Goal: Complete application form: Complete application form

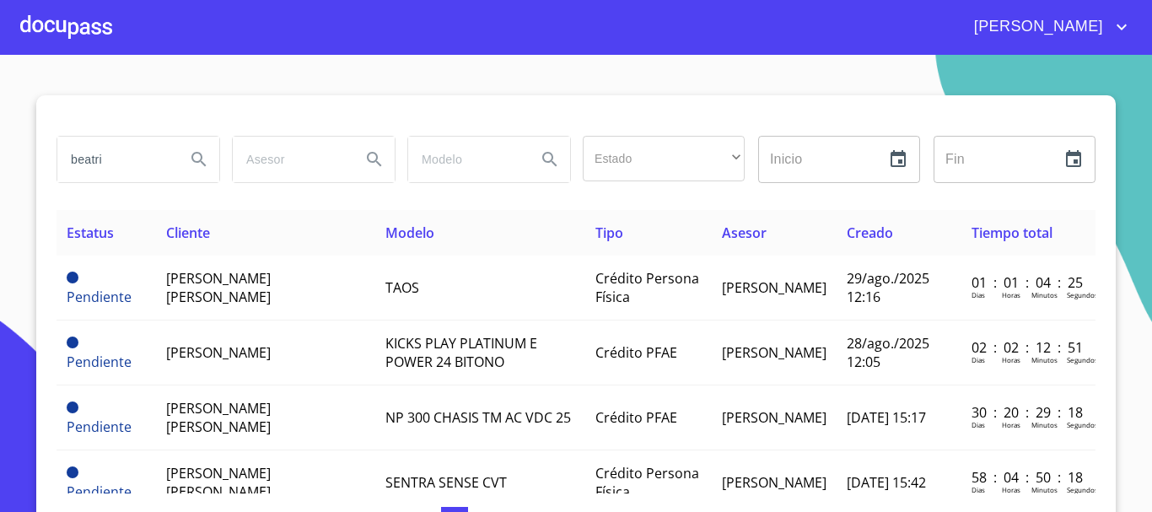
click at [85, 42] on div at bounding box center [66, 27] width 92 height 54
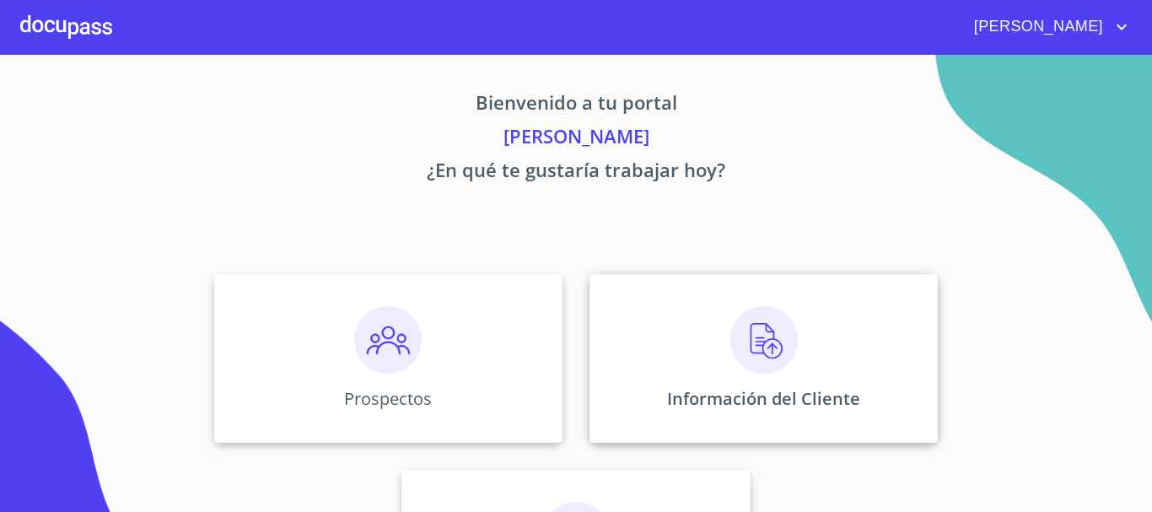
click at [696, 347] on div "Información del Cliente" at bounding box center [763, 358] width 348 height 169
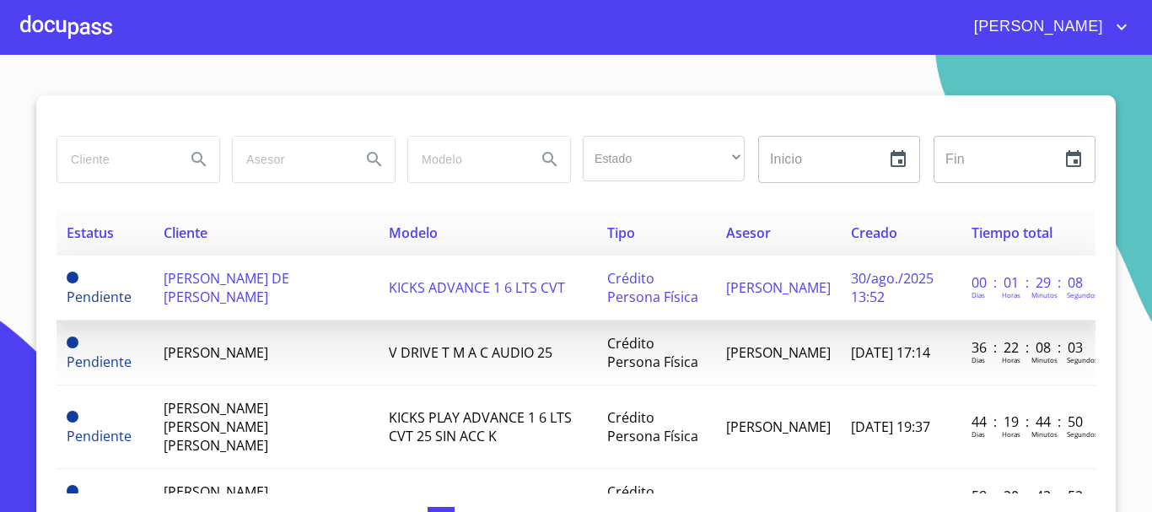
click at [247, 289] on span "[PERSON_NAME] DE [PERSON_NAME]" at bounding box center [227, 287] width 126 height 37
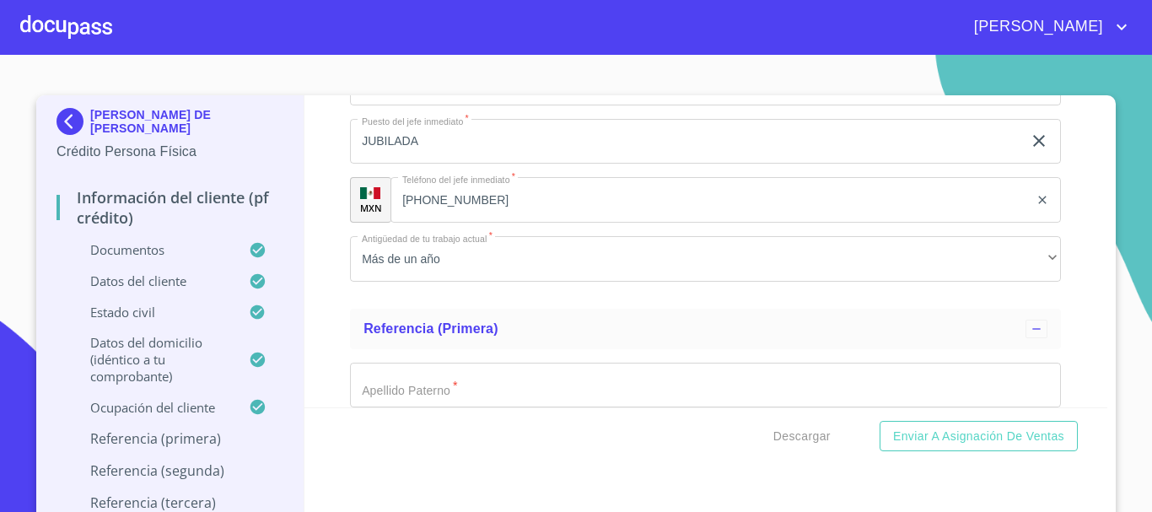
scroll to position [7896, 0]
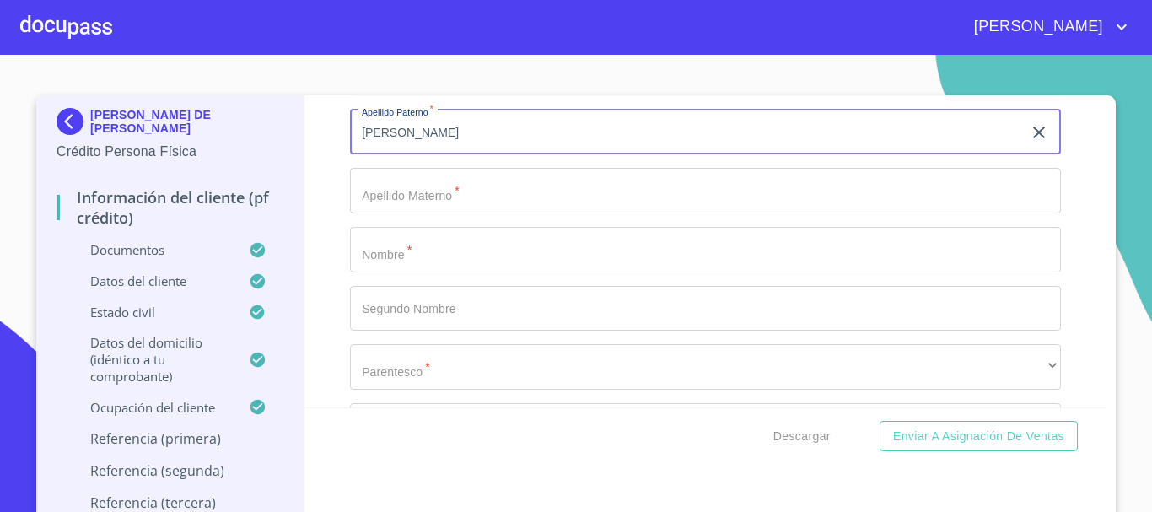
type input "[PERSON_NAME]"
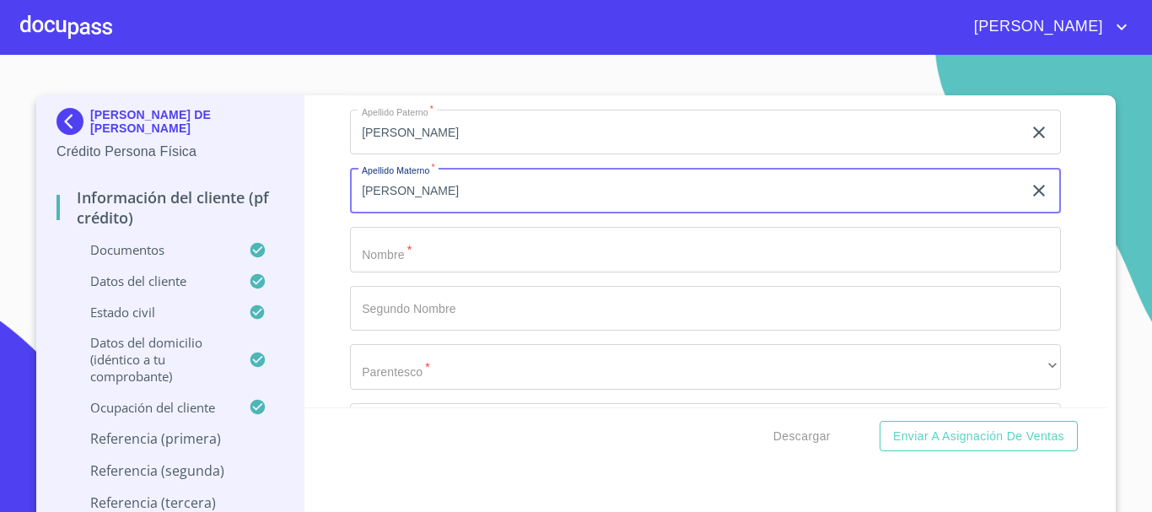
type input "[PERSON_NAME]"
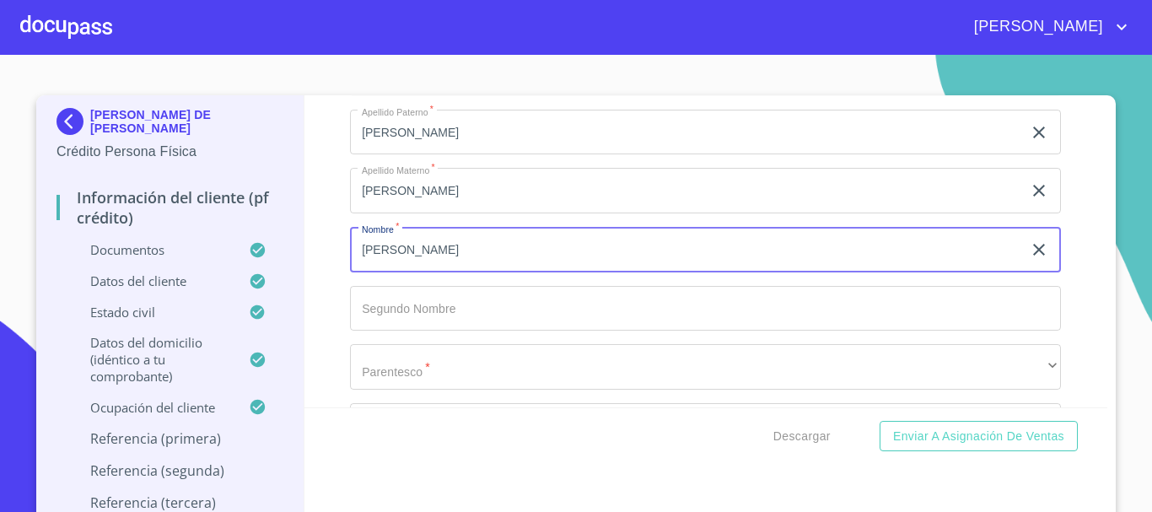
type input "[PERSON_NAME]"
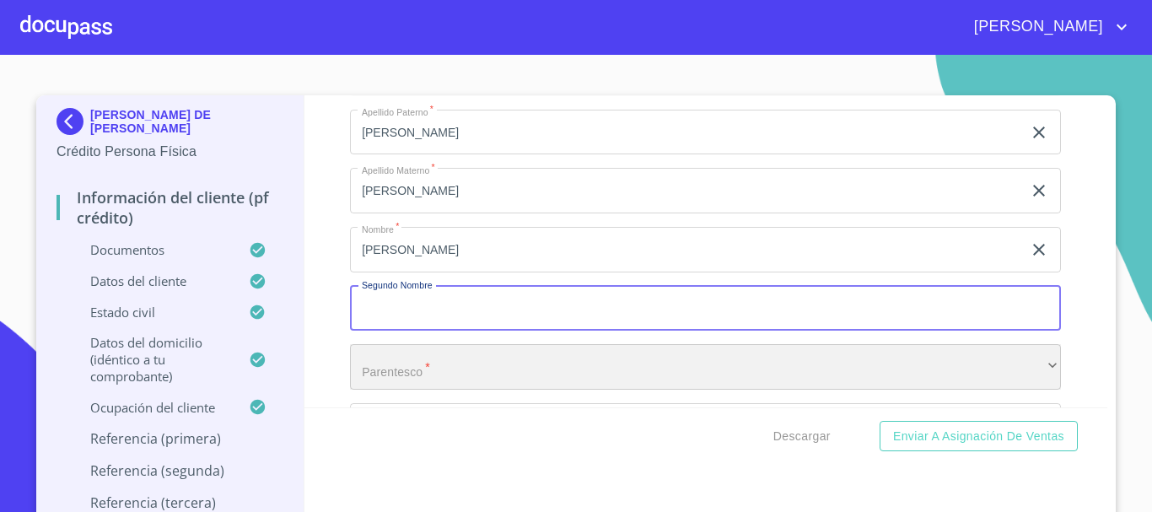
click at [409, 384] on div "​" at bounding box center [705, 367] width 711 height 46
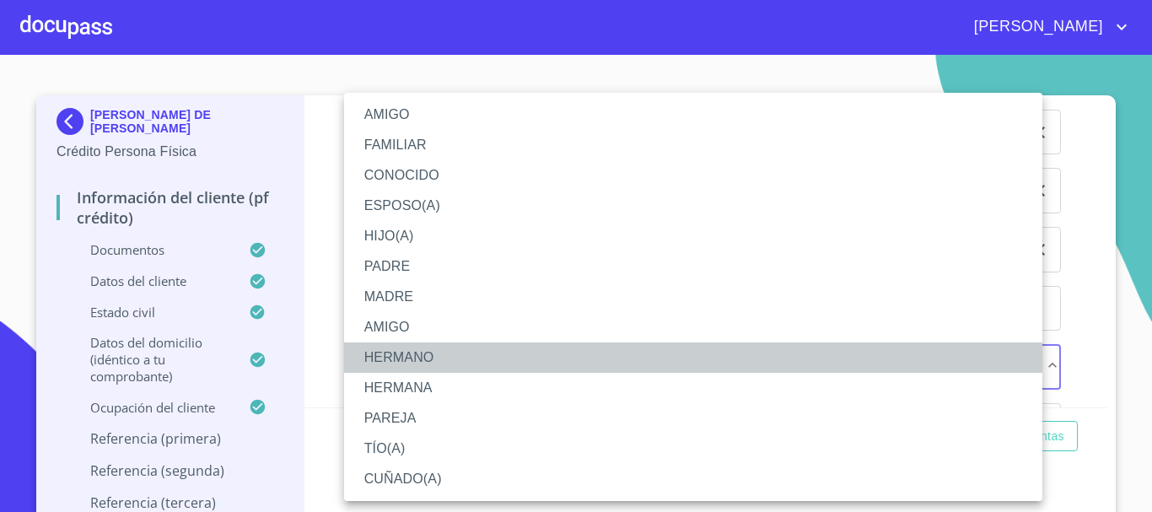
click at [429, 353] on li "HERMANO" at bounding box center [693, 357] width 698 height 30
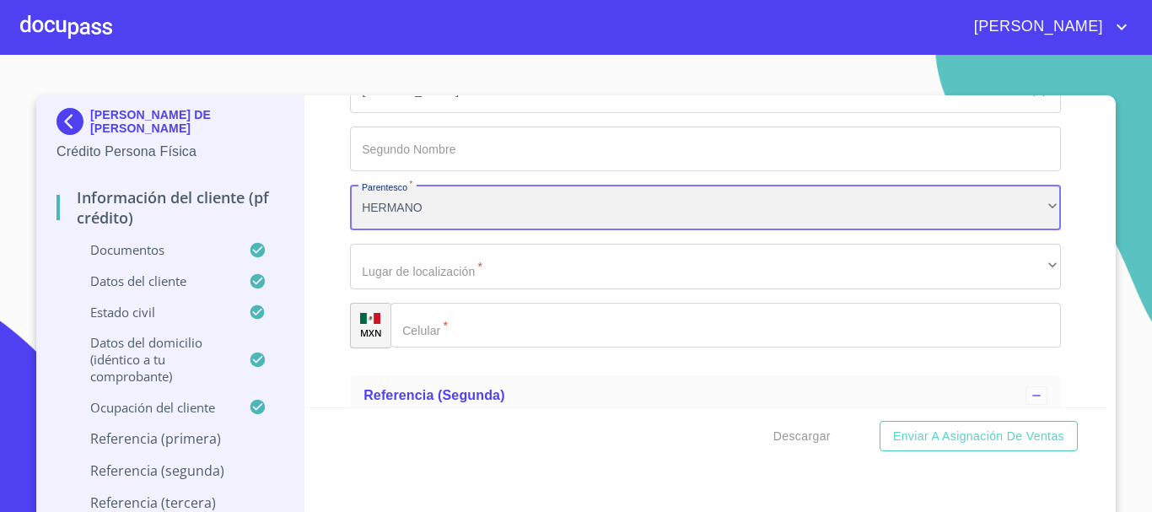
scroll to position [8067, 0]
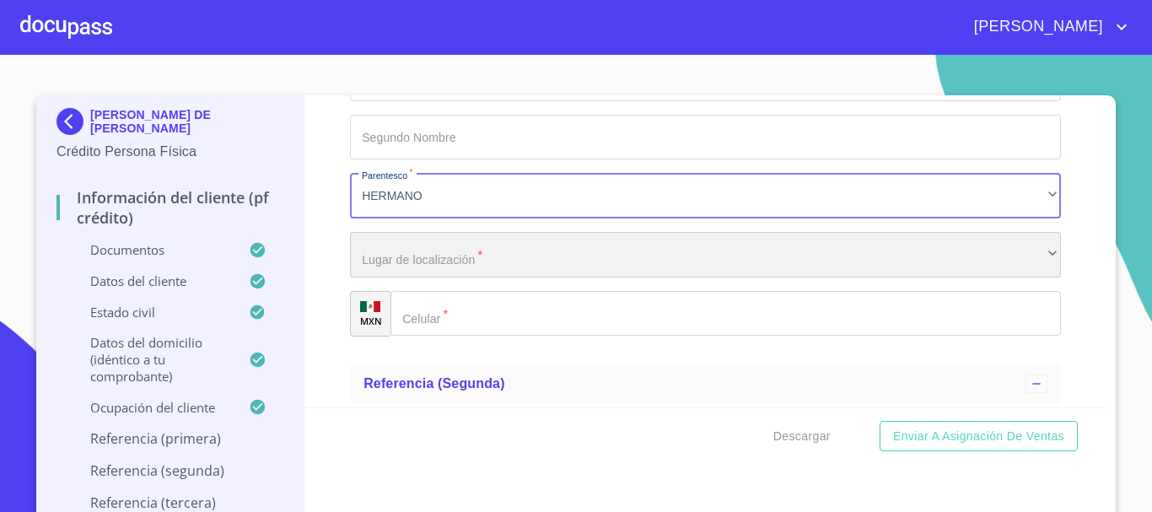
click at [430, 277] on div "​" at bounding box center [705, 255] width 711 height 46
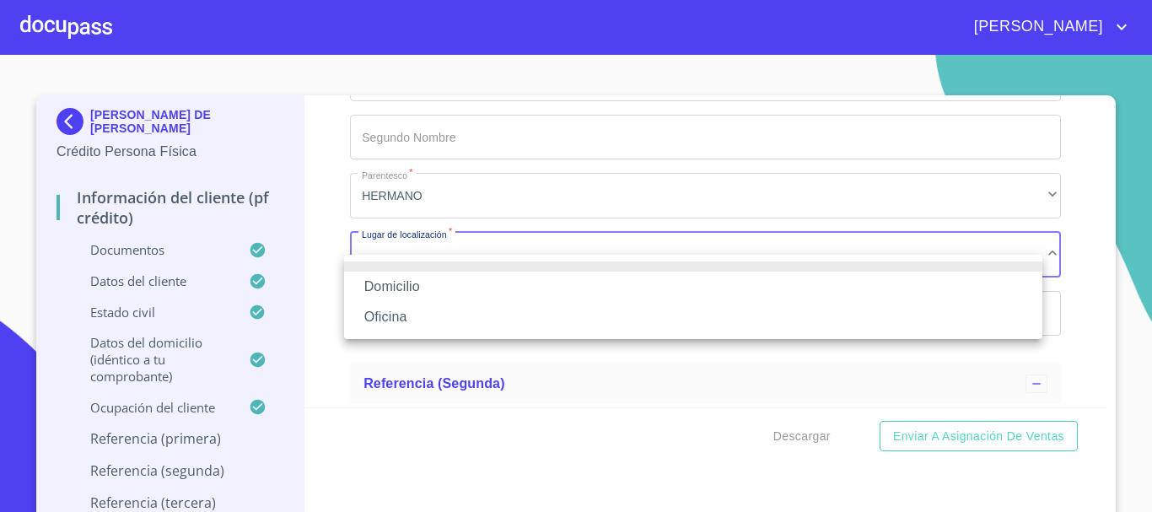
click at [426, 286] on li "Domicilio" at bounding box center [693, 287] width 698 height 30
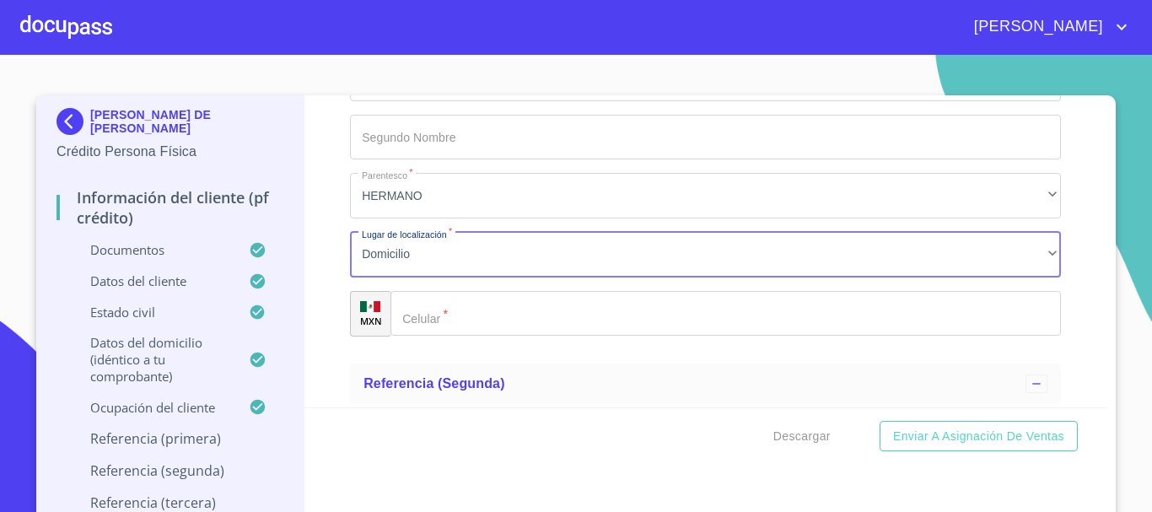
click at [438, 336] on input "Documento de identificación.   *" at bounding box center [725, 314] width 670 height 46
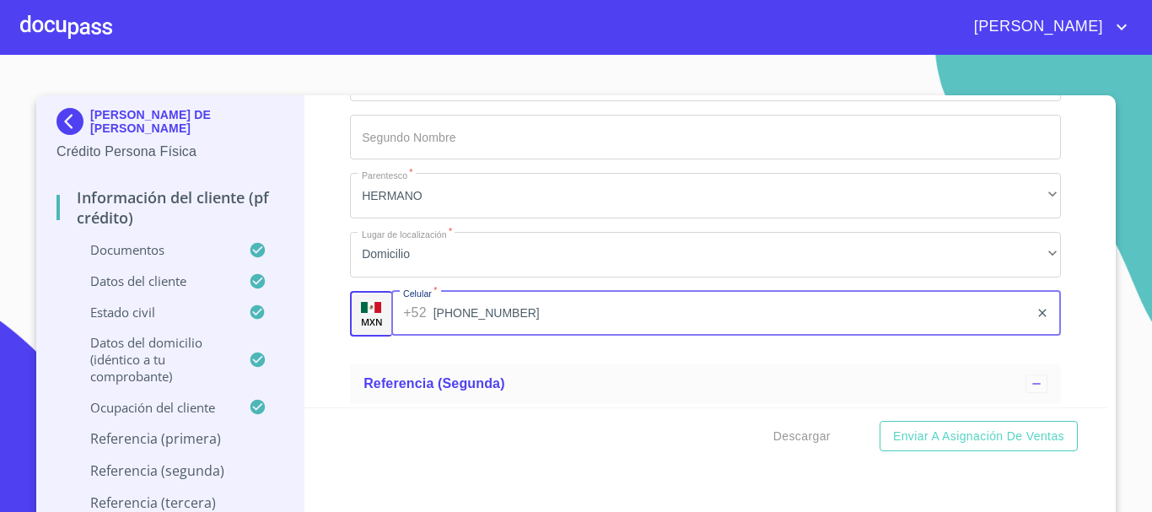
type input "[PHONE_NUMBER]"
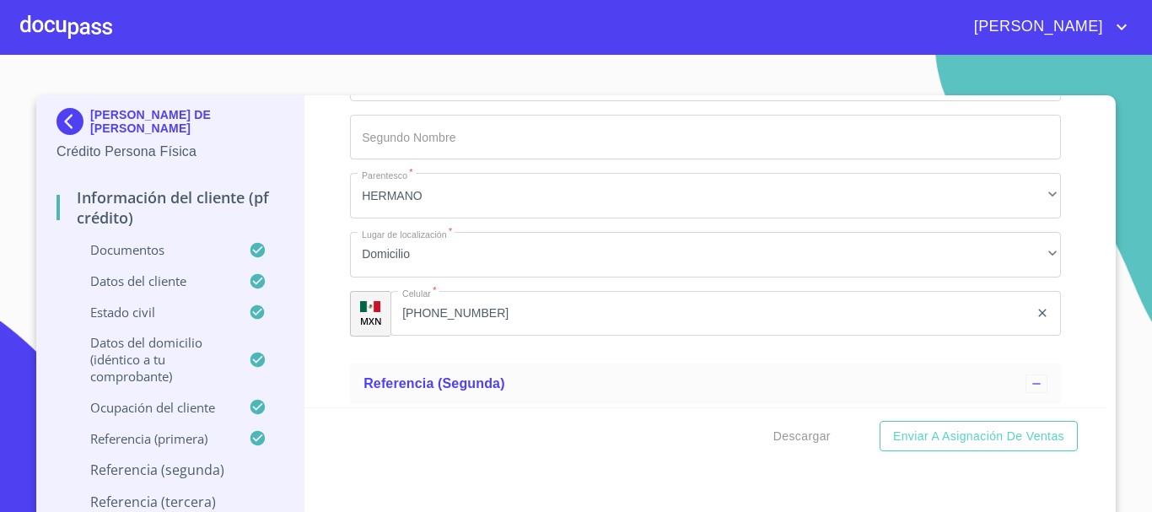
click at [470, 357] on ul "Referencia (primera) Apellido [PERSON_NAME]   * [PERSON_NAME] ​ Apellido Matern…" at bounding box center [705, 117] width 711 height 479
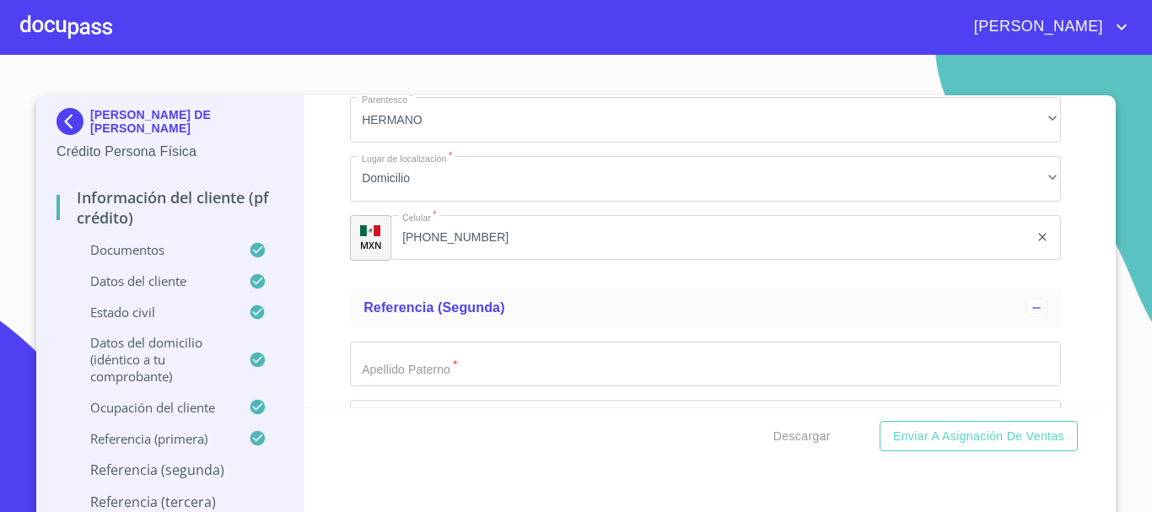
scroll to position [8236, 0]
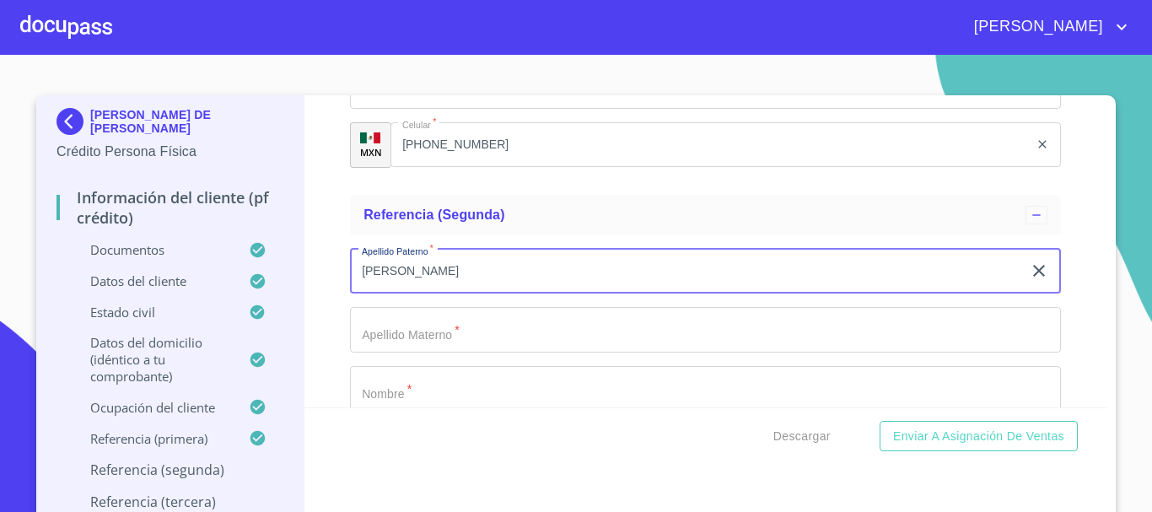
type input "[PERSON_NAME]"
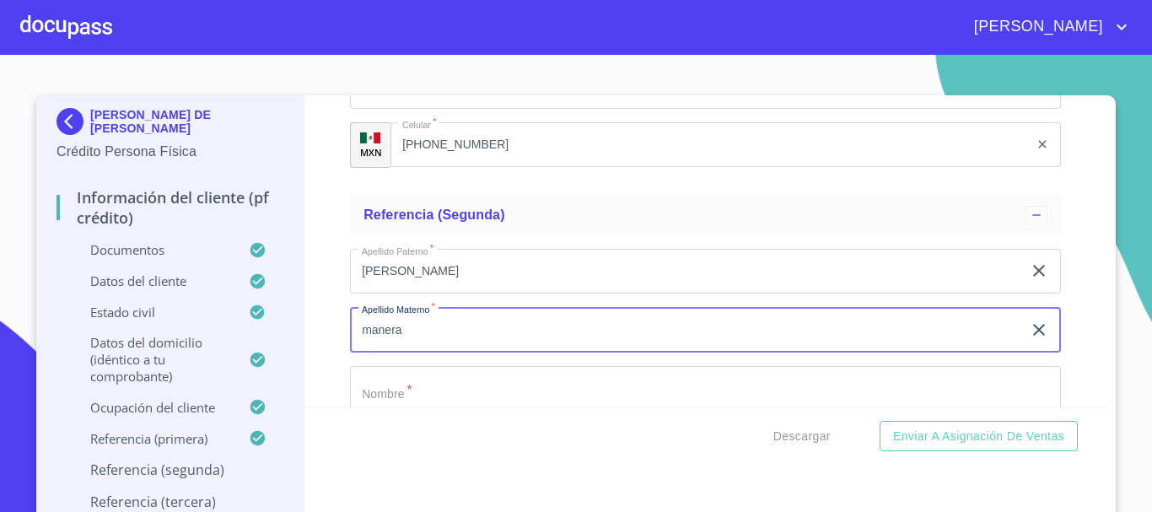
type input "manera"
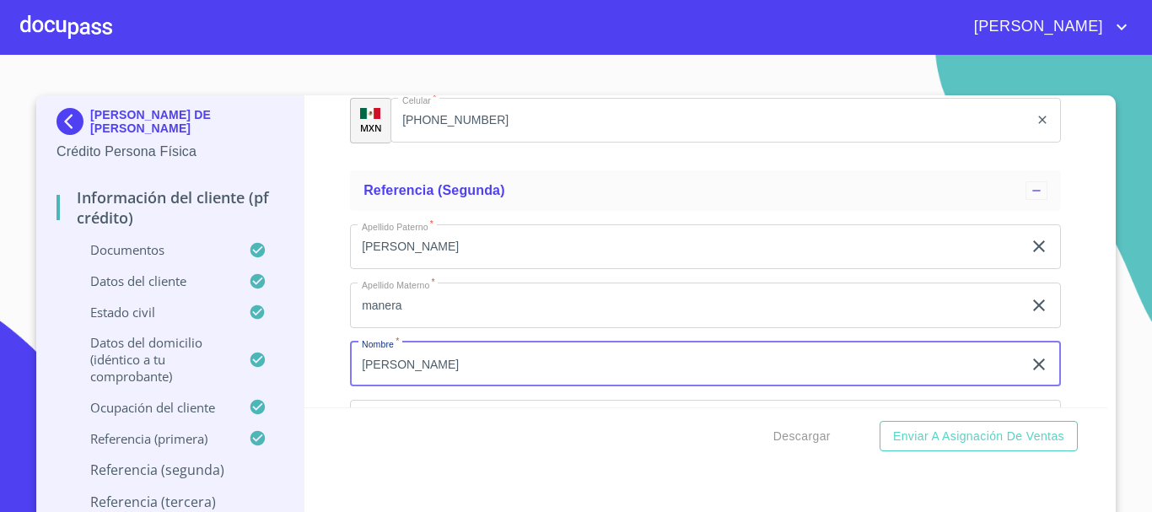
type input "[PERSON_NAME]"
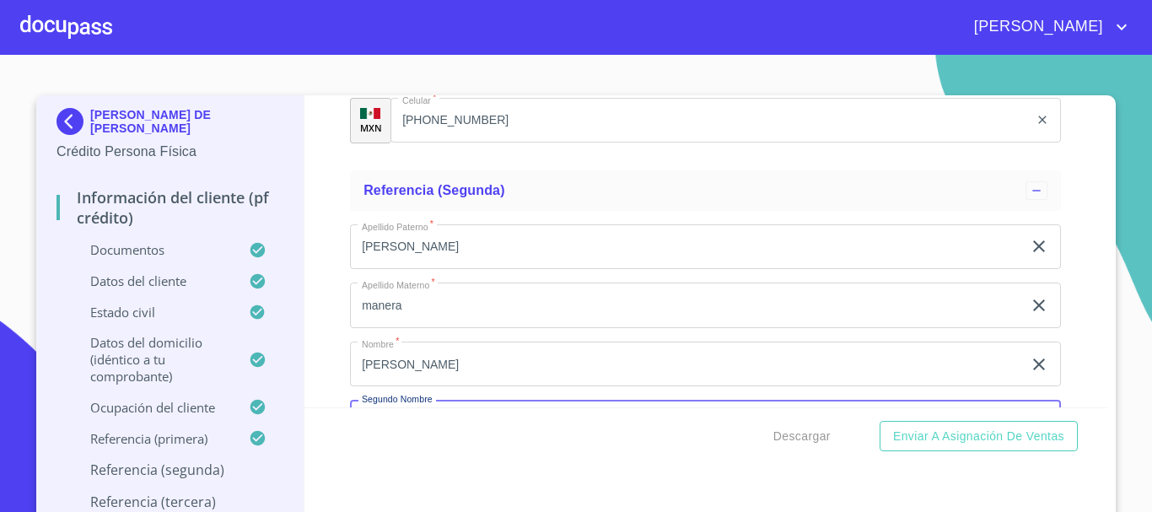
scroll to position [8452, 0]
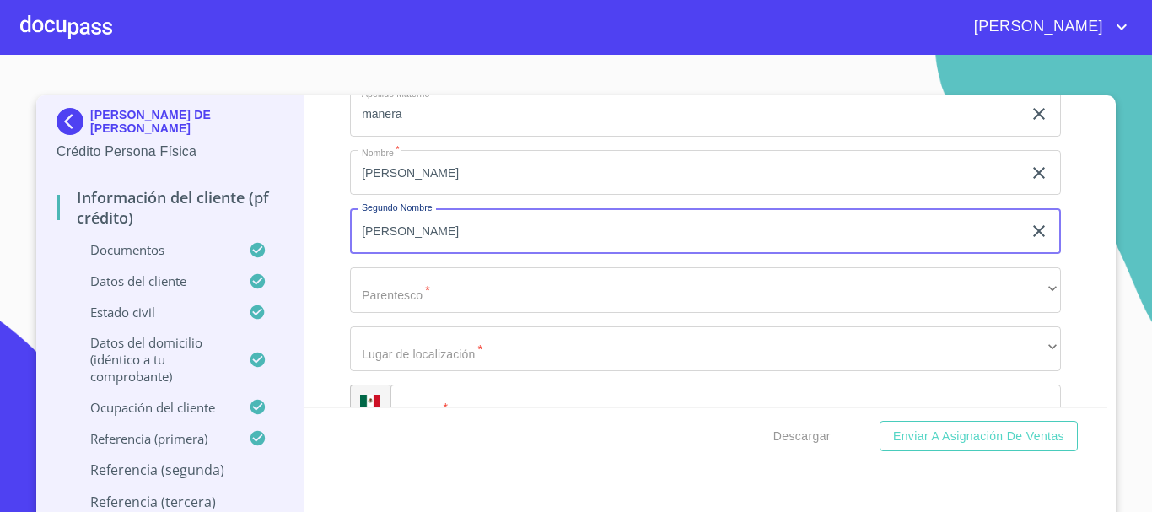
type input "[PERSON_NAME]"
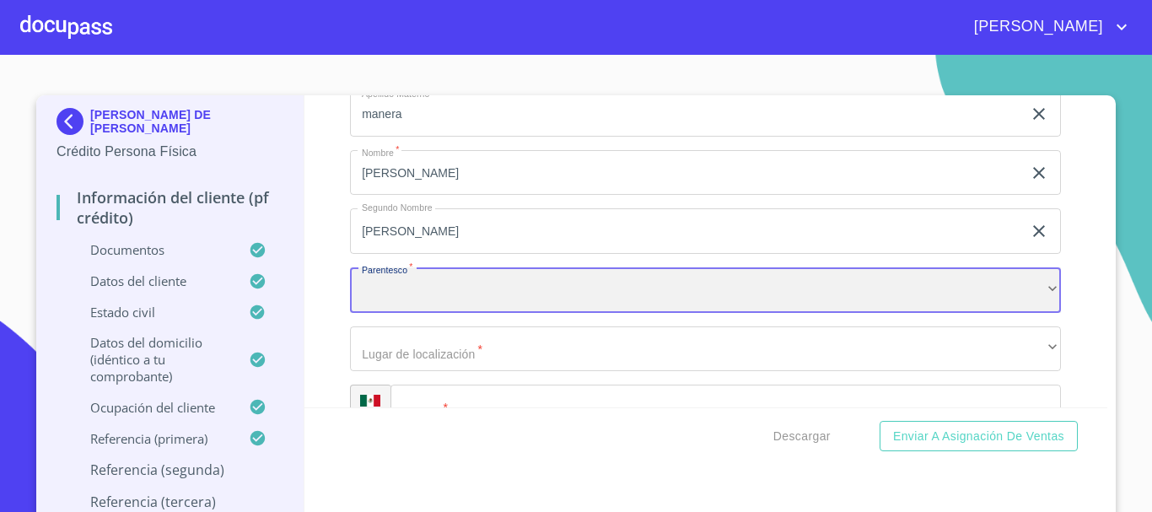
click at [439, 298] on div "​" at bounding box center [705, 290] width 711 height 46
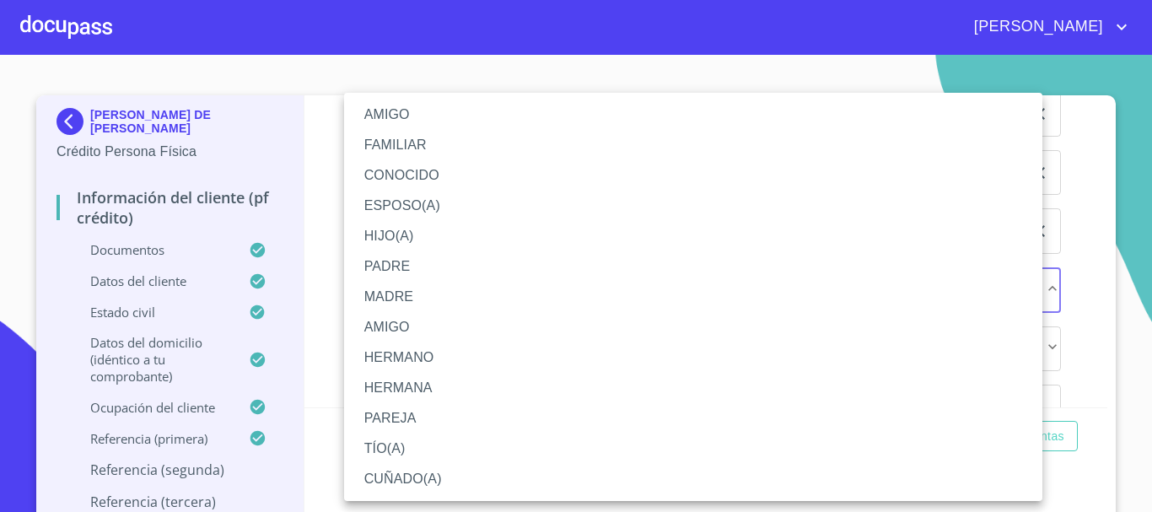
click at [423, 141] on li "FAMILIAR" at bounding box center [693, 145] width 698 height 30
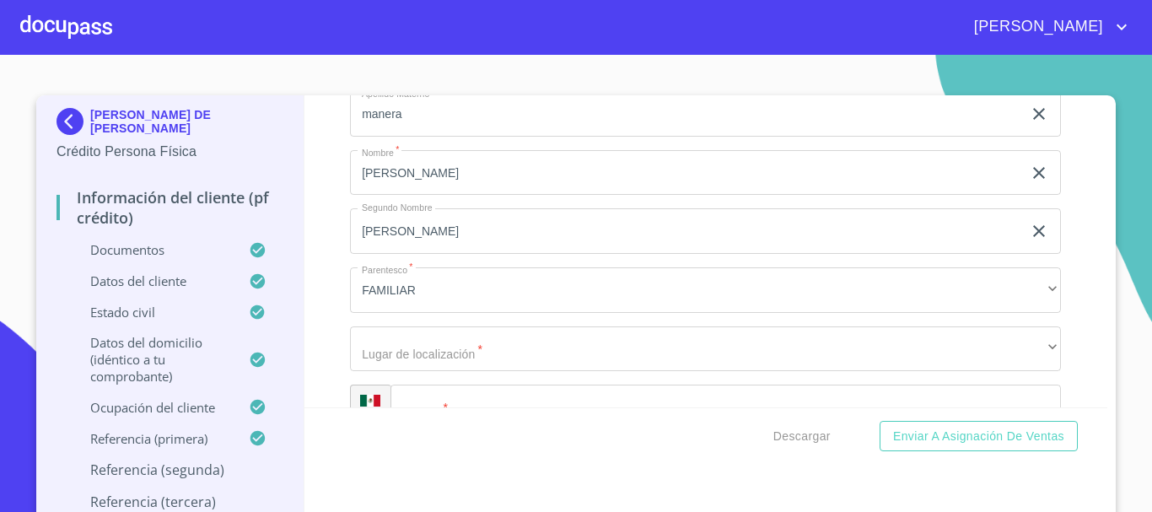
click at [336, 257] on div "Información del cliente (PF crédito) Documentos Documento de identificación.   …" at bounding box center [706, 251] width 804 height 312
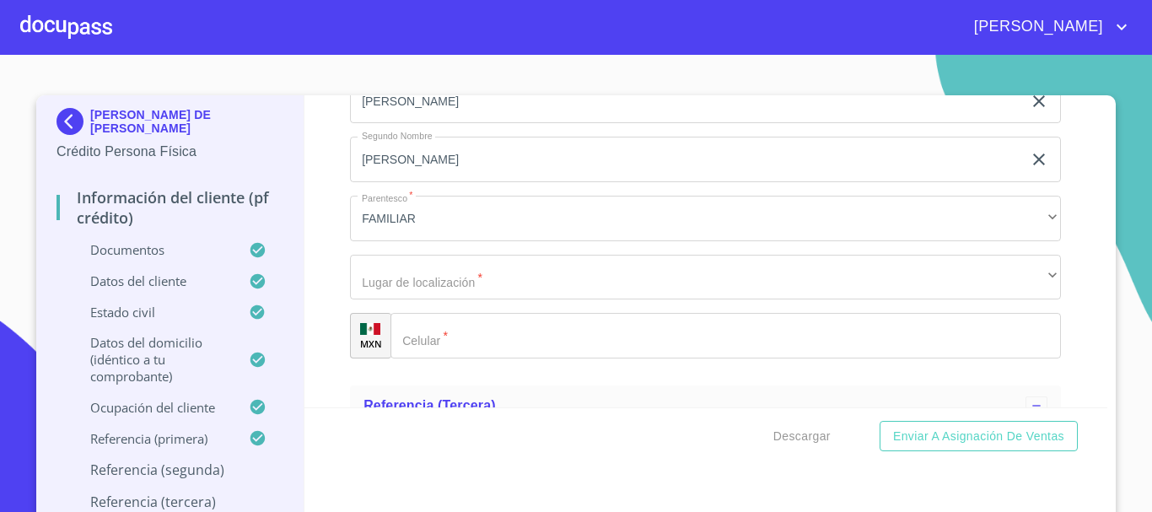
scroll to position [8536, 0]
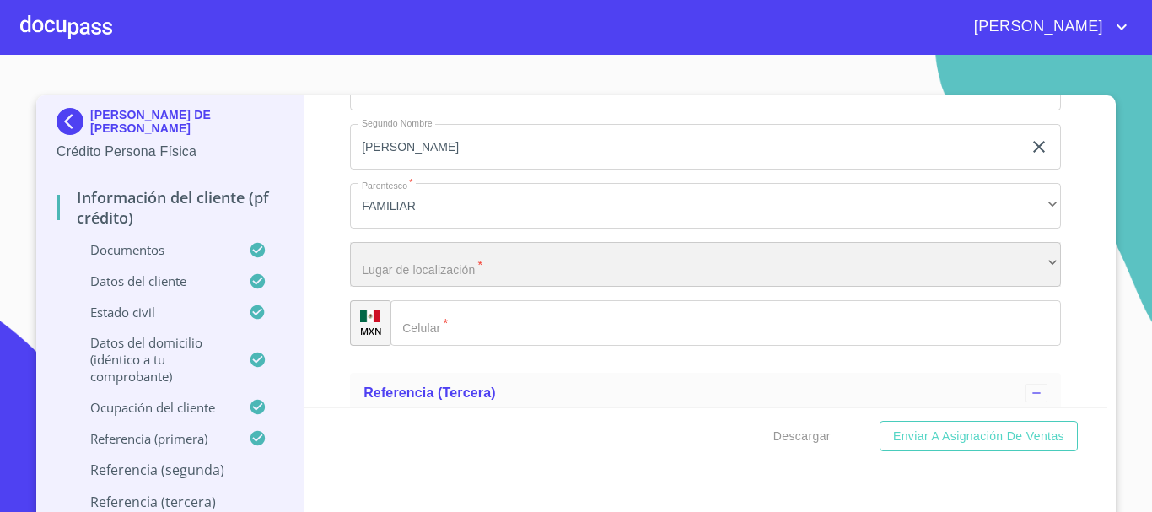
click at [404, 288] on div "​" at bounding box center [705, 265] width 711 height 46
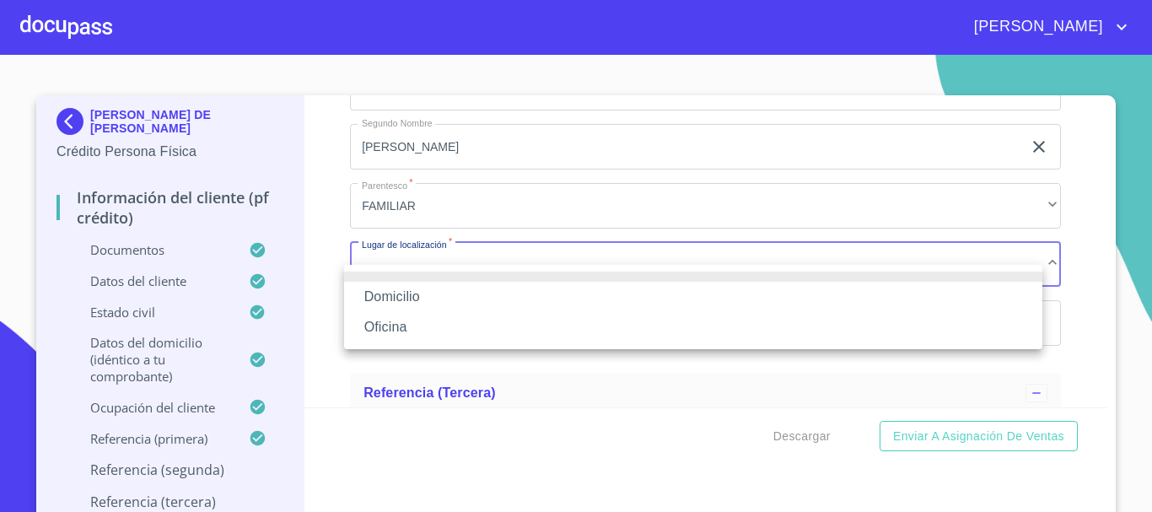
click at [406, 293] on li "Domicilio" at bounding box center [693, 297] width 698 height 30
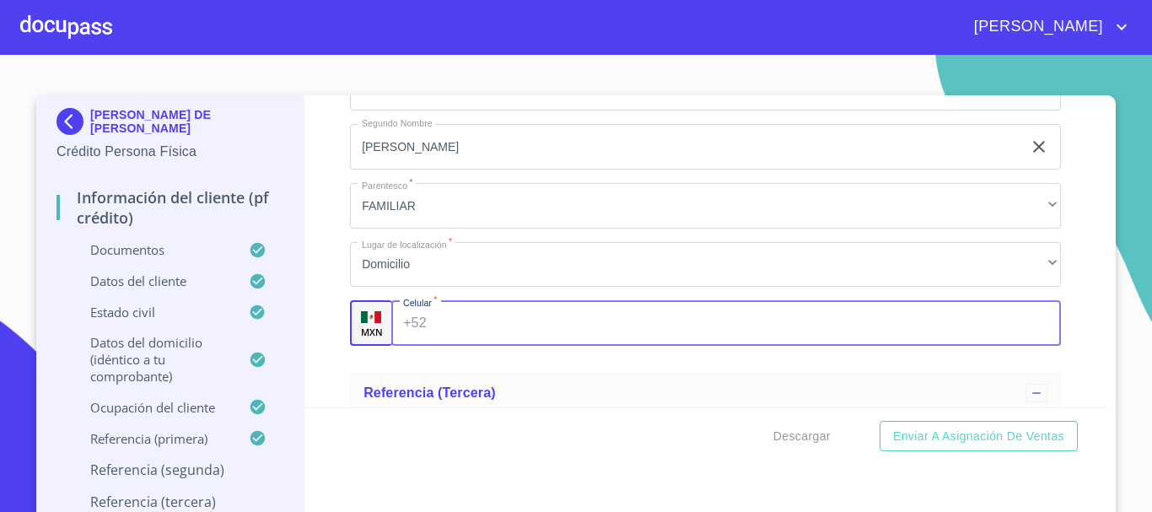
click at [434, 346] on input "Documento de identificación.   *" at bounding box center [747, 323] width 628 height 46
type input "[PHONE_NUMBER]"
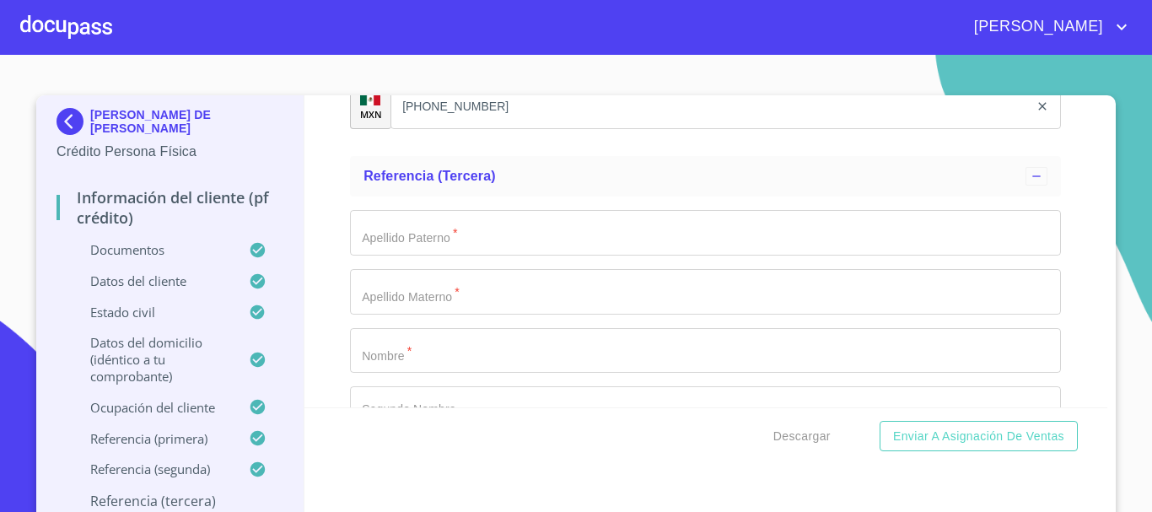
scroll to position [8789, 0]
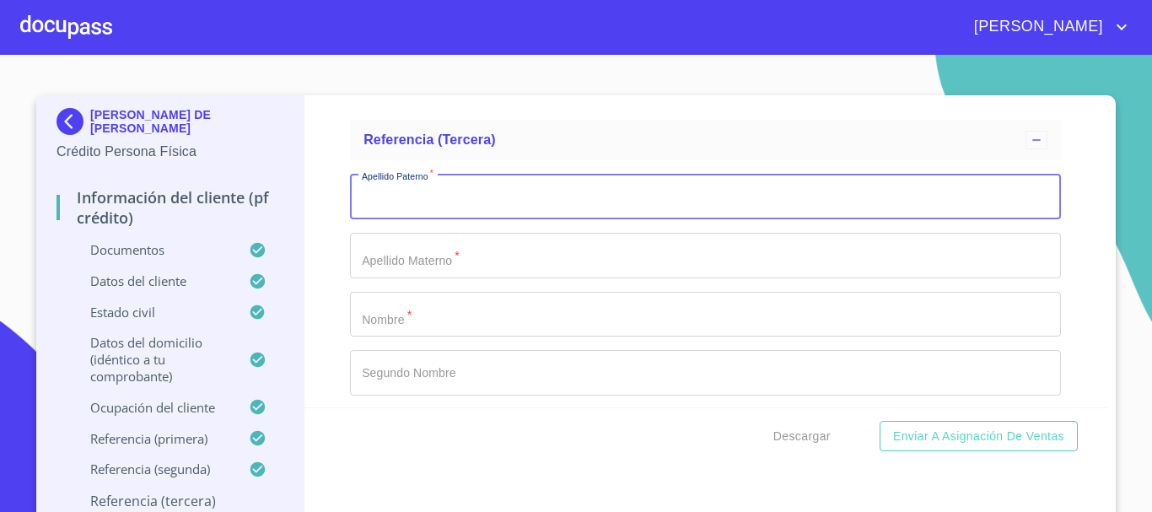
click at [414, 217] on input "Documento de identificación.   *" at bounding box center [705, 197] width 711 height 46
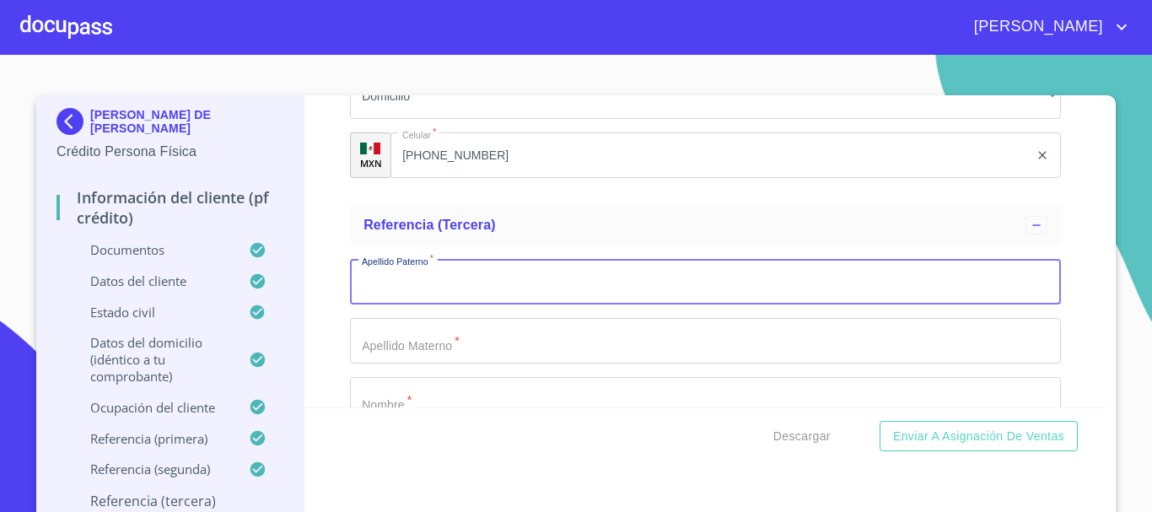
scroll to position [8705, 0]
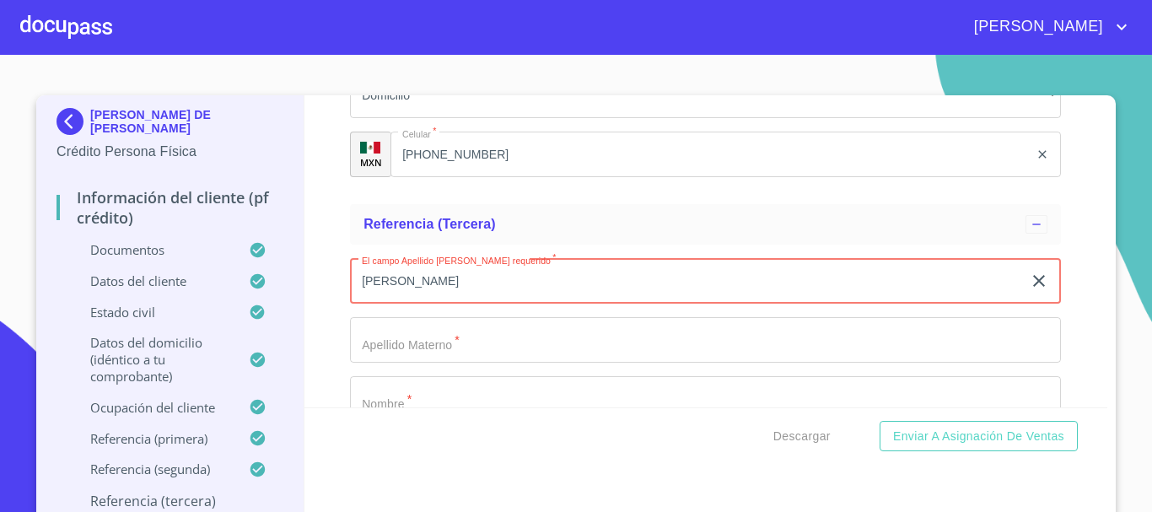
type input "[PERSON_NAME]"
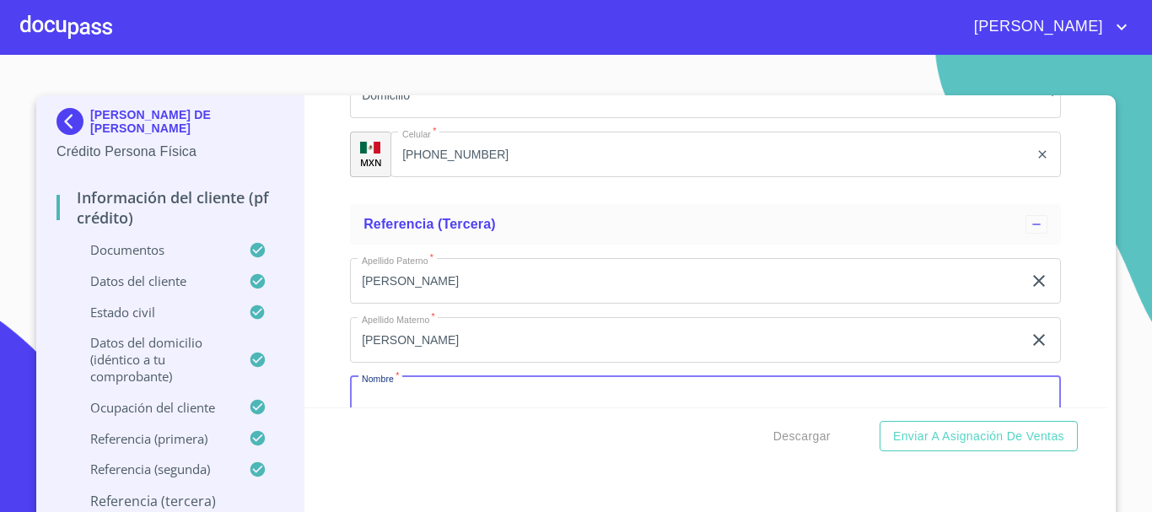
scroll to position [8739, 0]
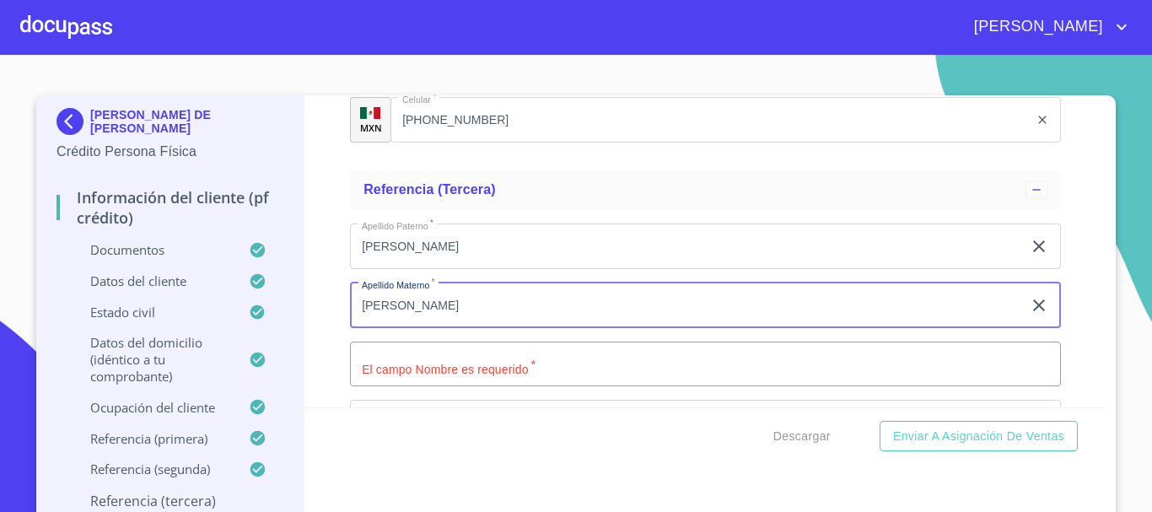
type input "[PERSON_NAME]"
click at [440, 387] on input "Documento de identificación.   *" at bounding box center [705, 364] width 711 height 46
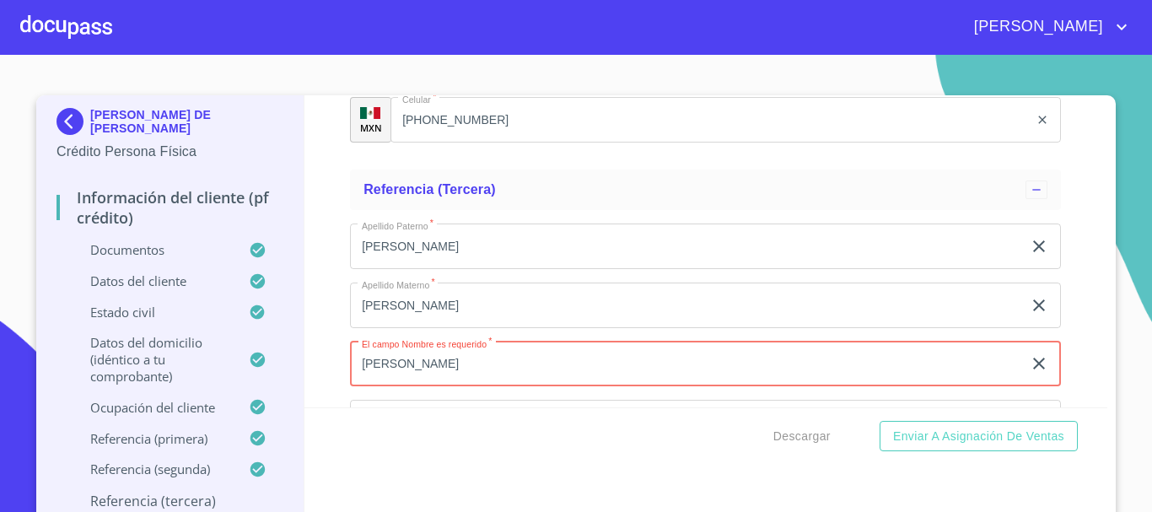
type input "[PERSON_NAME]"
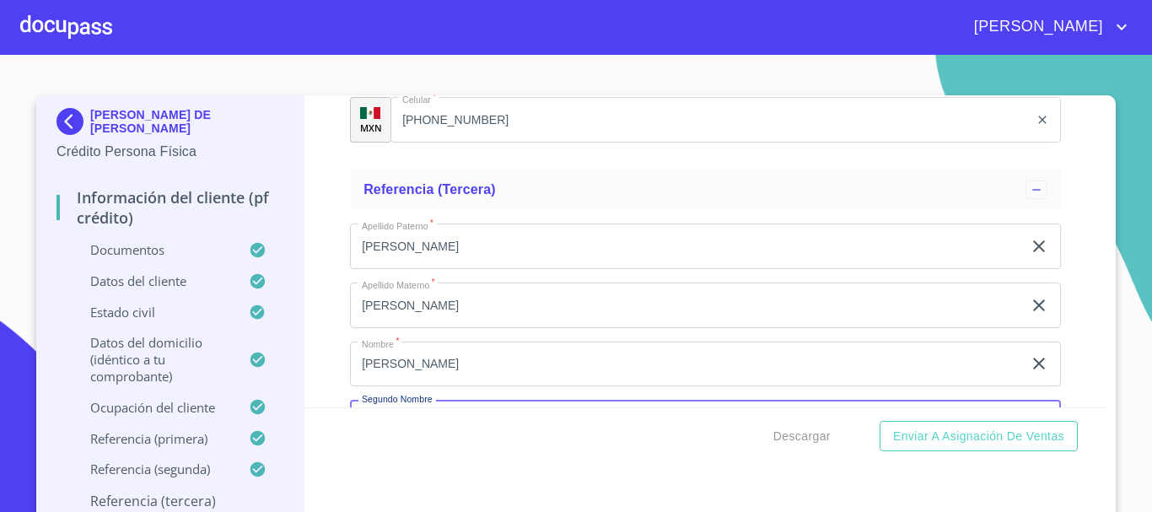
scroll to position [8931, 0]
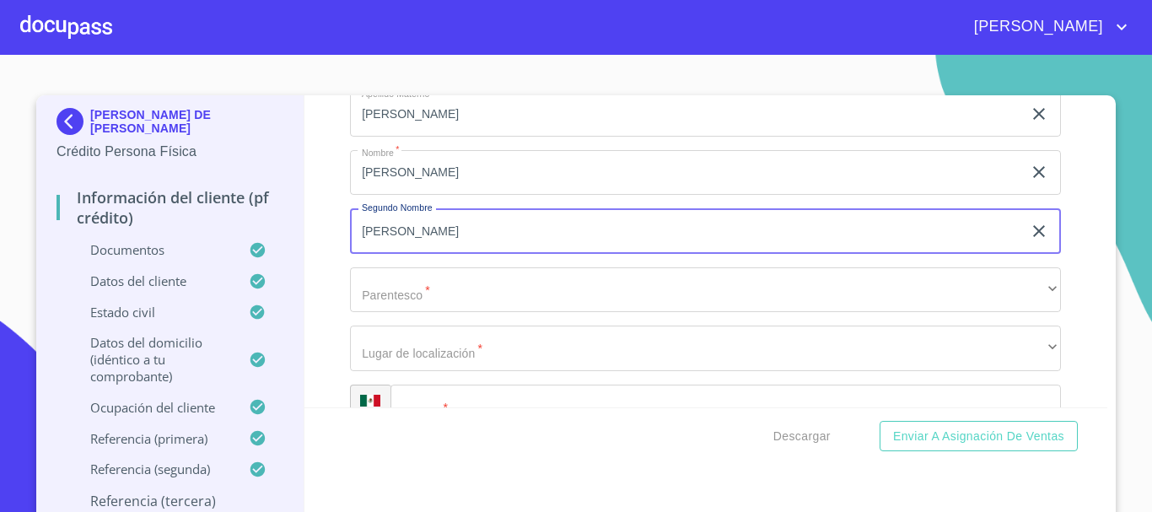
type input "[PERSON_NAME]"
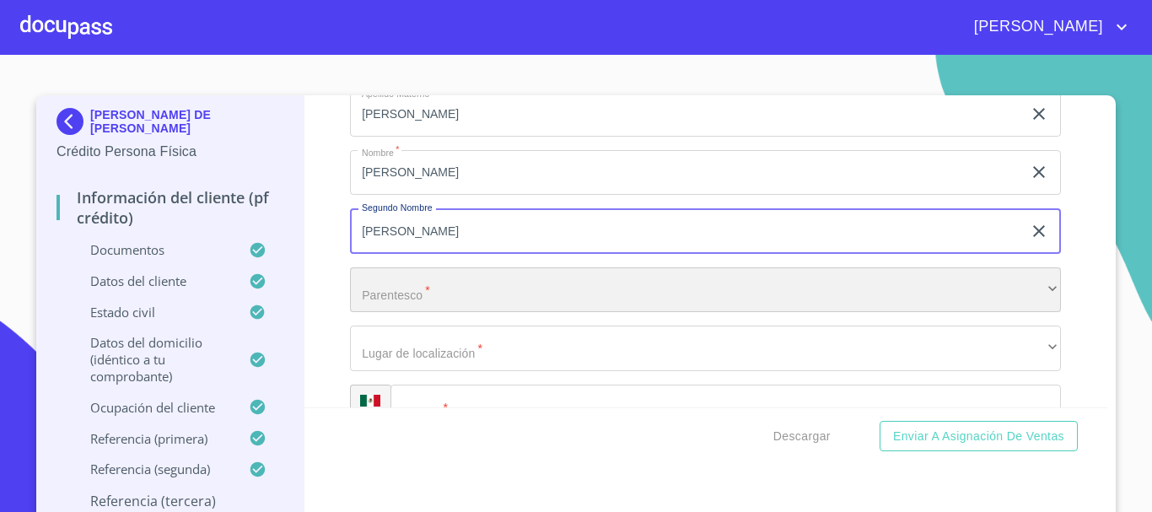
click at [453, 303] on div "​" at bounding box center [705, 290] width 711 height 46
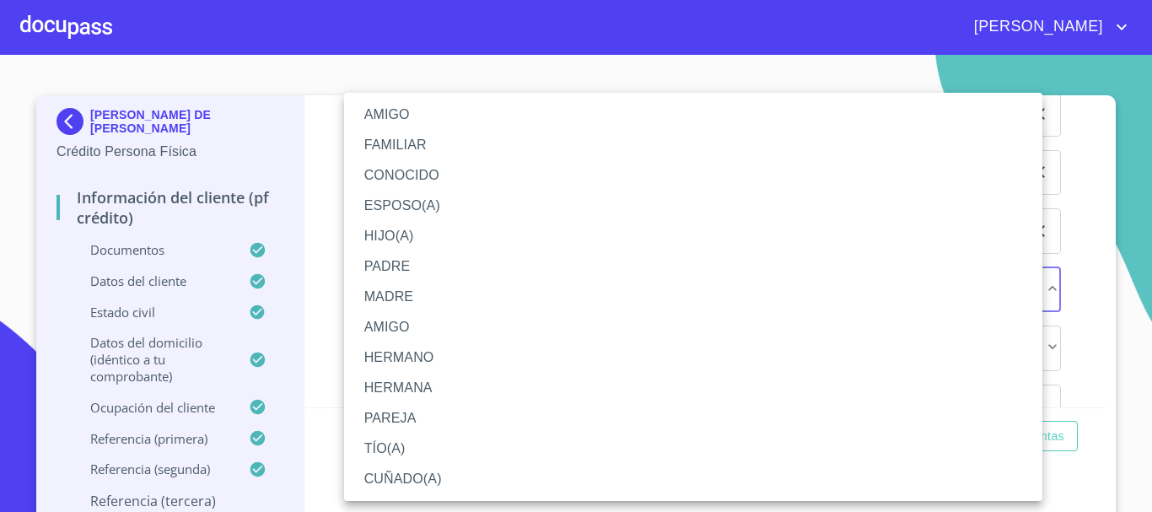
click at [395, 143] on li "FAMILIAR" at bounding box center [693, 145] width 698 height 30
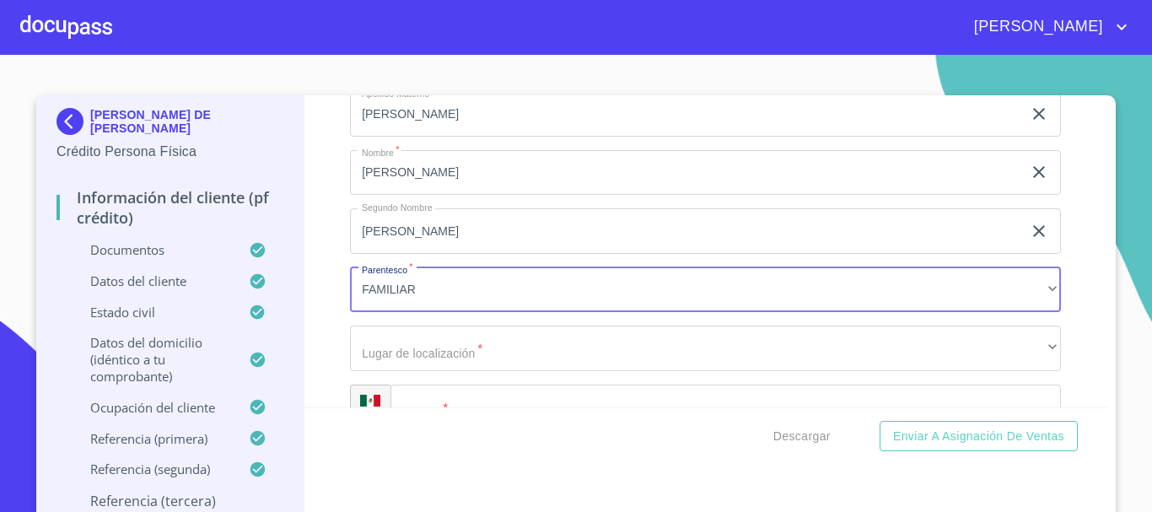
click at [316, 228] on div "Información del cliente (PF crédito) Documentos Documento de identificación.   …" at bounding box center [706, 251] width 804 height 312
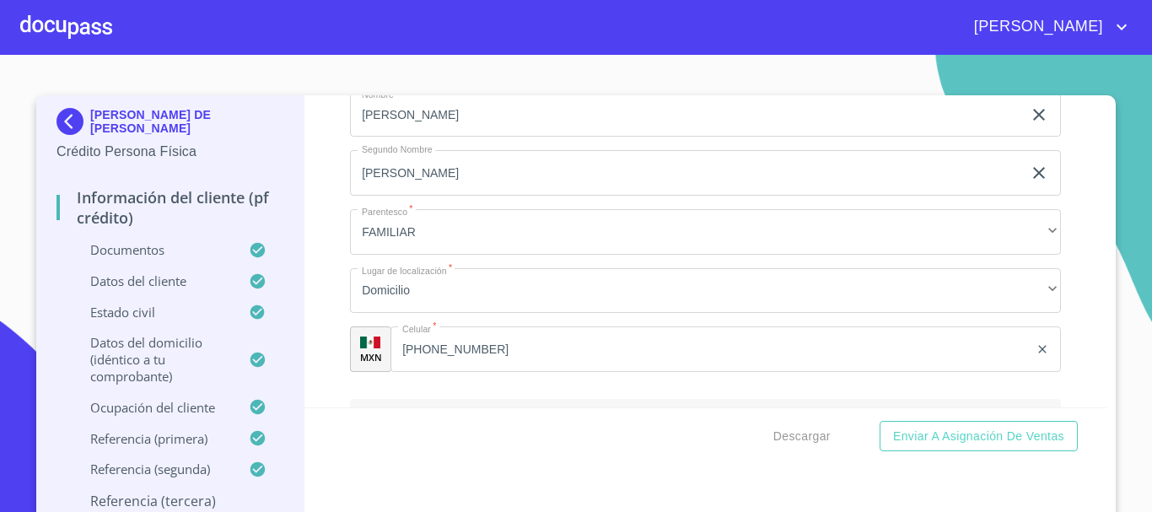
scroll to position [8509, 0]
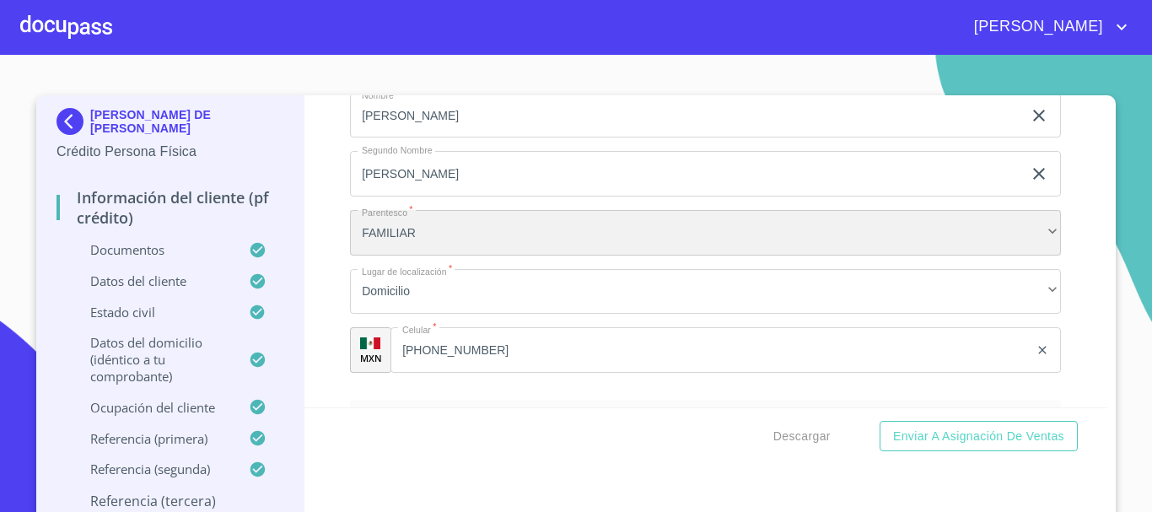
click at [404, 253] on div "FAMILIAR" at bounding box center [705, 233] width 711 height 46
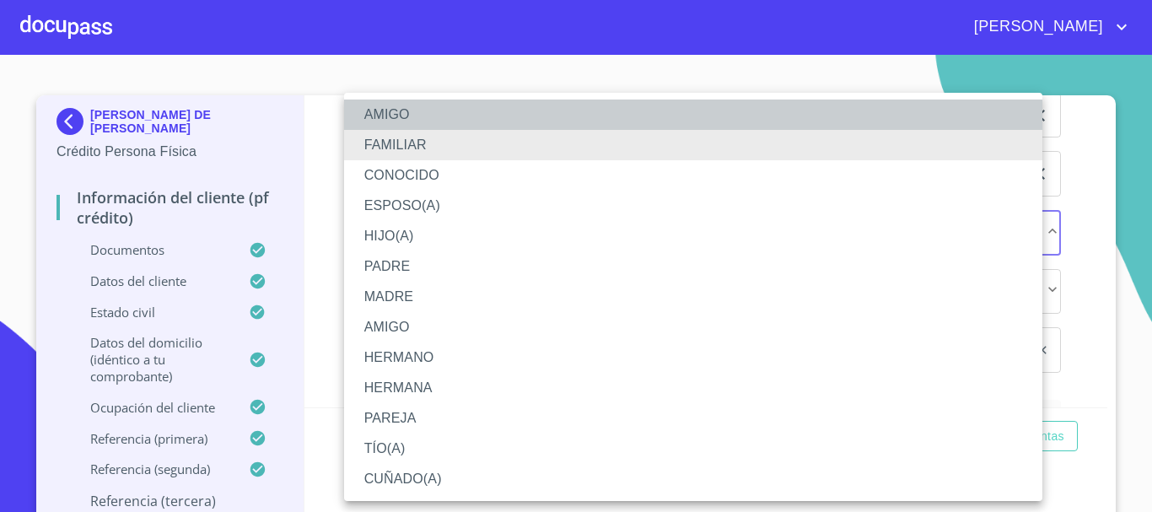
click at [433, 109] on li "AMIGO" at bounding box center [693, 114] width 698 height 30
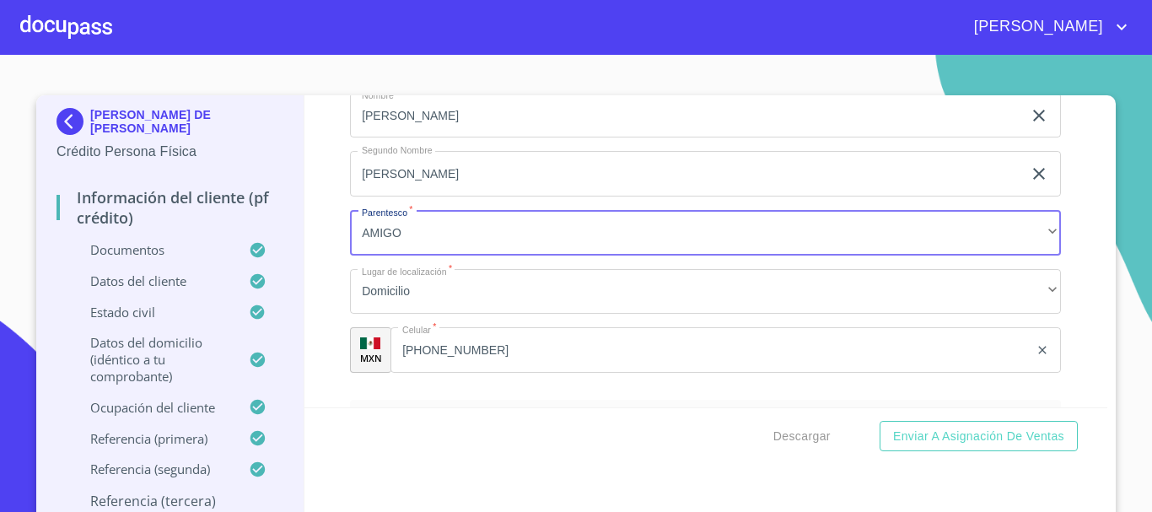
click at [304, 249] on div "Información del cliente (PF crédito) Documentos Documento de identificación.   …" at bounding box center [706, 251] width 804 height 312
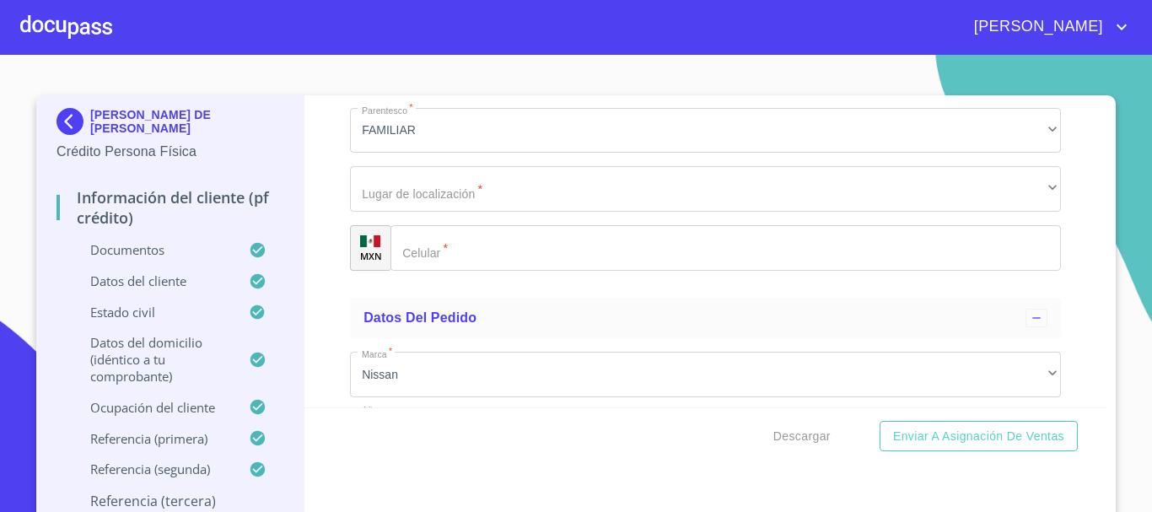
scroll to position [9099, 0]
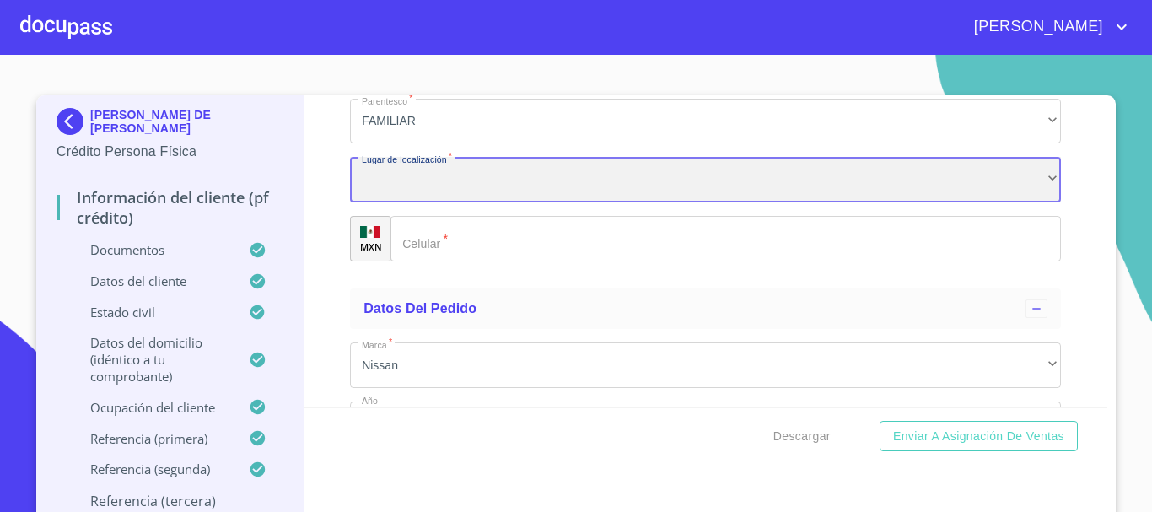
click at [446, 202] on div "​" at bounding box center [705, 180] width 711 height 46
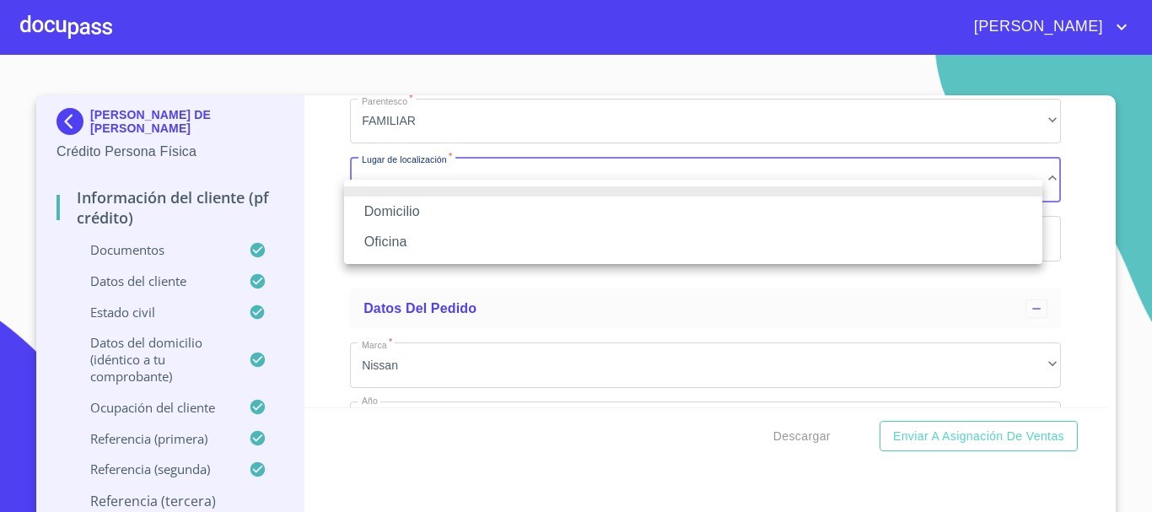
click at [440, 209] on li "Domicilio" at bounding box center [693, 211] width 698 height 30
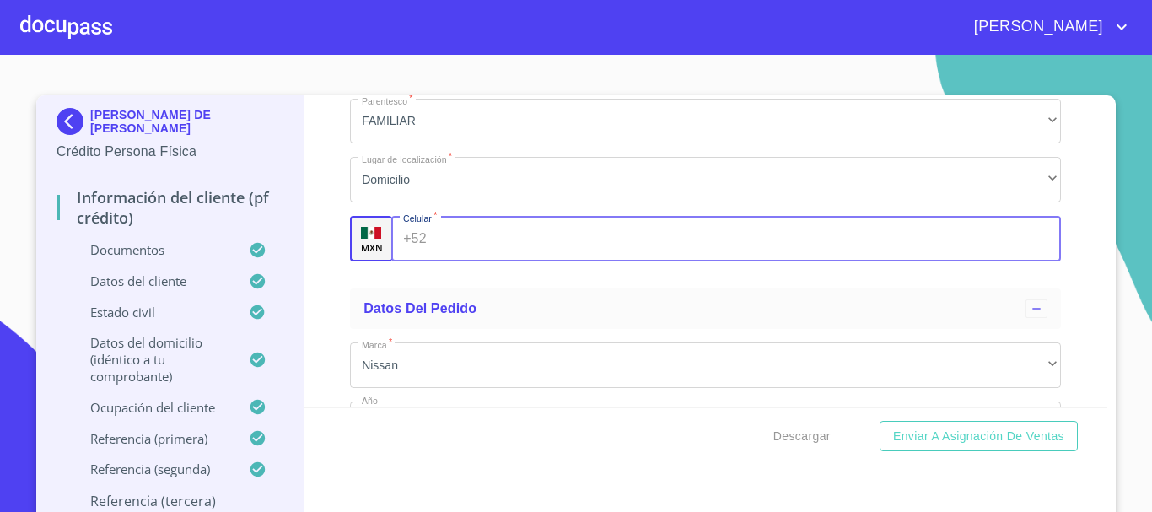
click at [441, 261] on input "Documento de identificación.   *" at bounding box center [747, 239] width 628 height 46
type input "[PHONE_NUMBER]"
click at [341, 314] on div "Información del cliente (PF crédito) Documentos Documento de identificación.   …" at bounding box center [706, 251] width 804 height 312
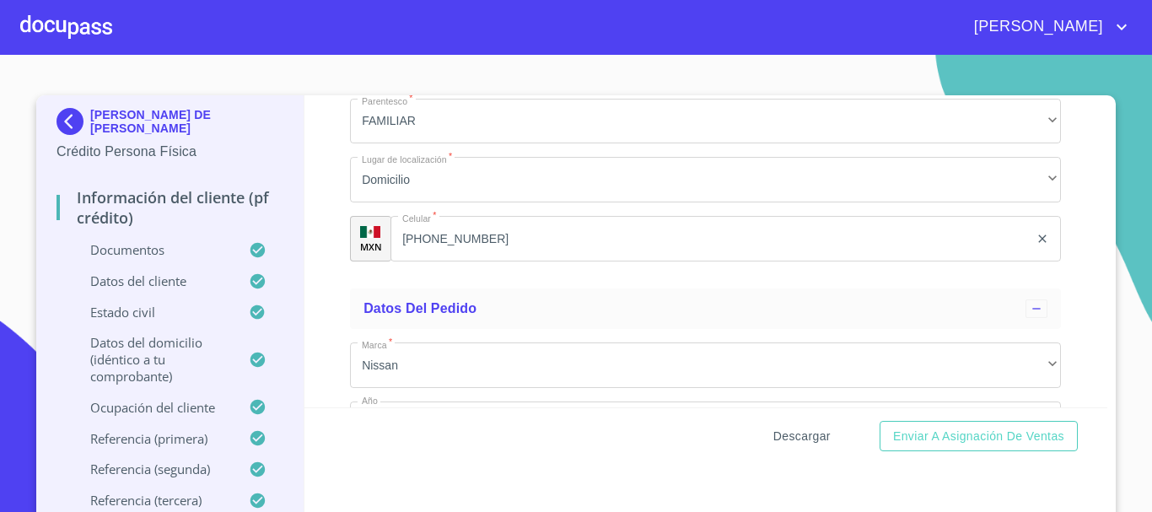
click at [798, 440] on span "Descargar" at bounding box center [801, 436] width 57 height 21
click at [935, 433] on span "Enviar a Asignación de Ventas" at bounding box center [978, 436] width 171 height 21
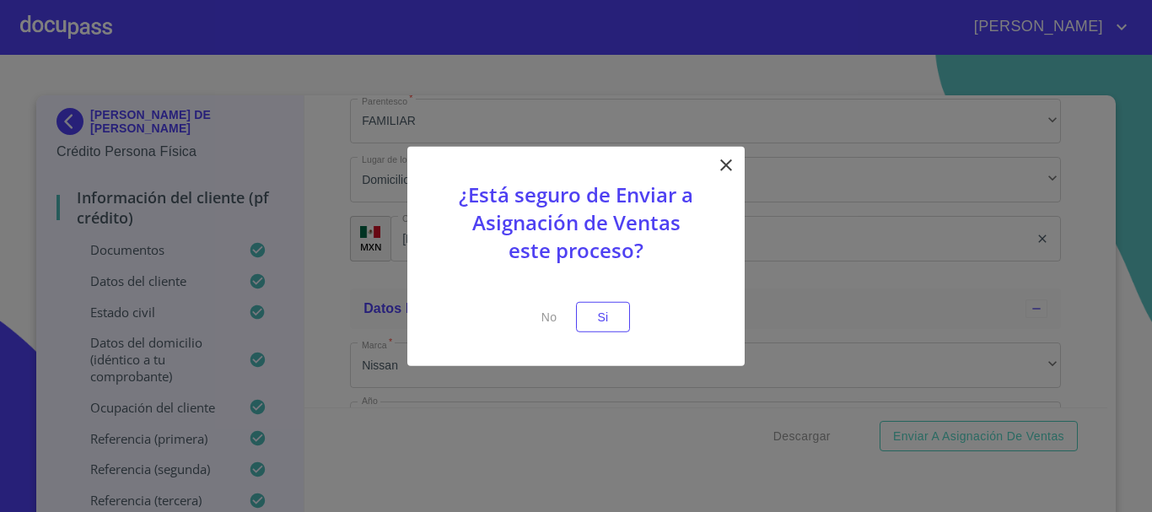
click at [634, 314] on div "¿Está seguro de Enviar a Asignación de Ventas este proceso? No Si" at bounding box center [575, 256] width 337 height 220
click at [600, 317] on span "Si" at bounding box center [602, 316] width 27 height 21
